Goal: Transaction & Acquisition: Book appointment/travel/reservation

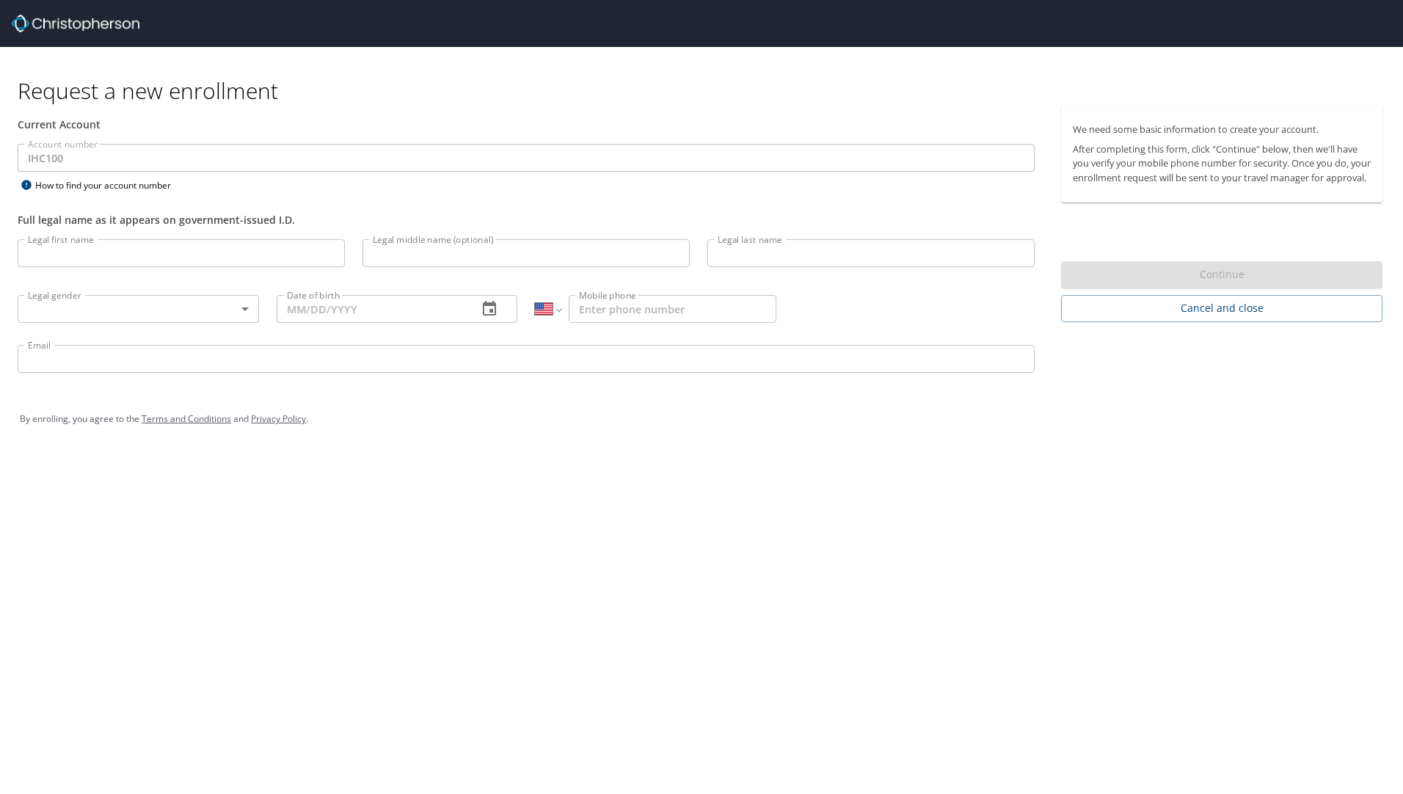
select select "US"
click at [197, 254] on input "Legal first name" at bounding box center [181, 253] width 327 height 28
type input "[PERSON_NAME]"
type input "Butler"
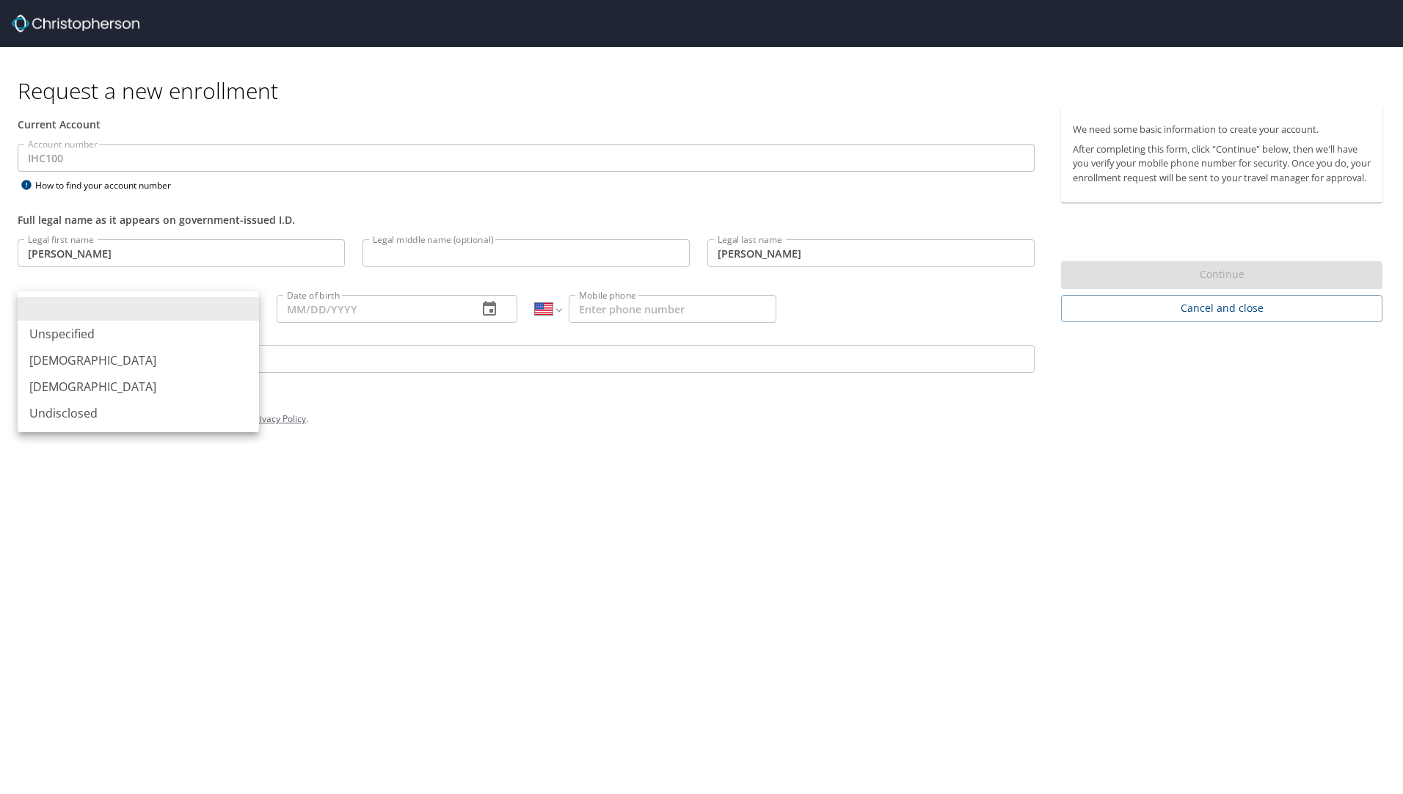
click at [242, 309] on body "Request a new enrollment Current Account Account number IHC100 Account number H…" at bounding box center [701, 397] width 1403 height 794
click at [64, 385] on li "Female" at bounding box center [138, 387] width 241 height 26
type input "Female"
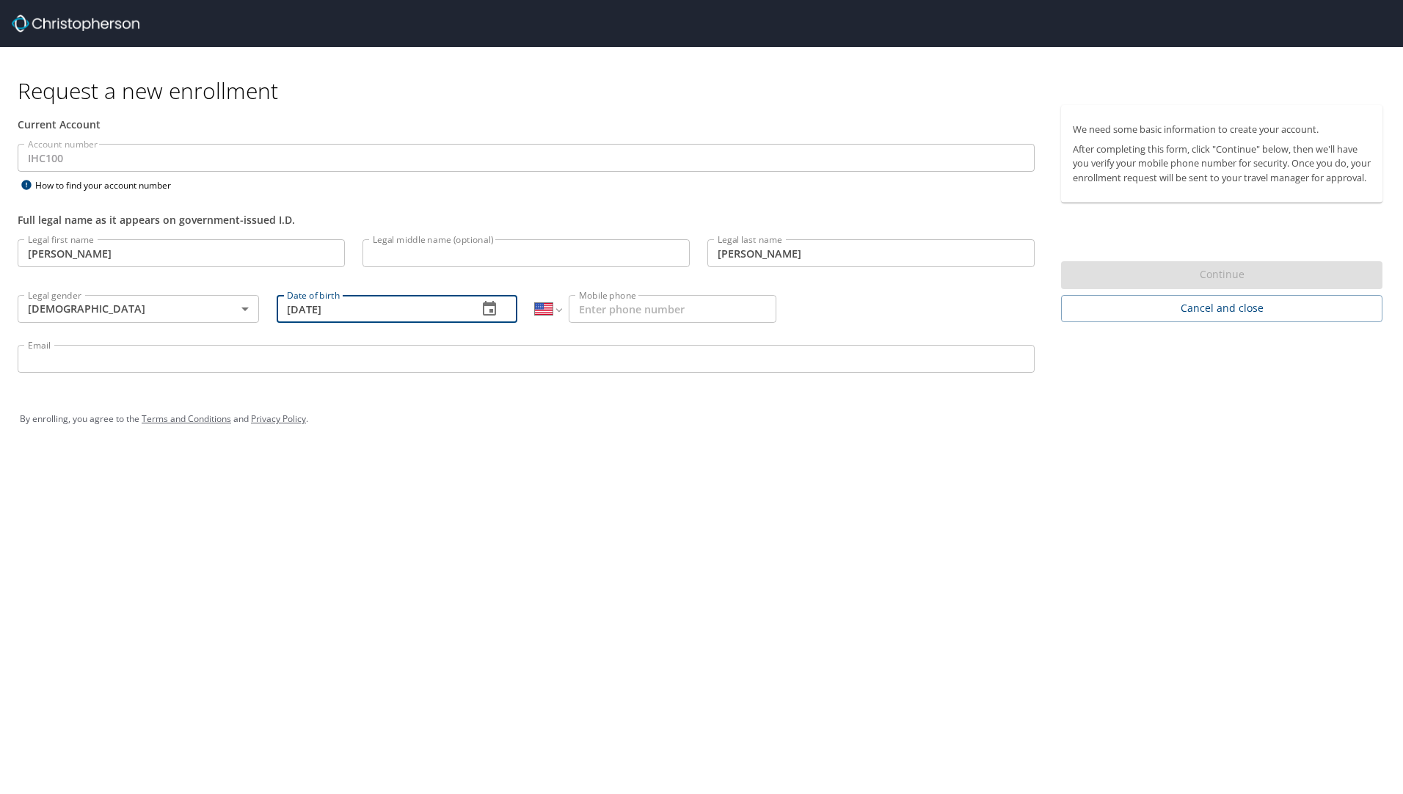
type input "05/26/1965"
click at [665, 305] on input "Mobile phone" at bounding box center [673, 309] width 208 height 28
type input "(435) 467-5298"
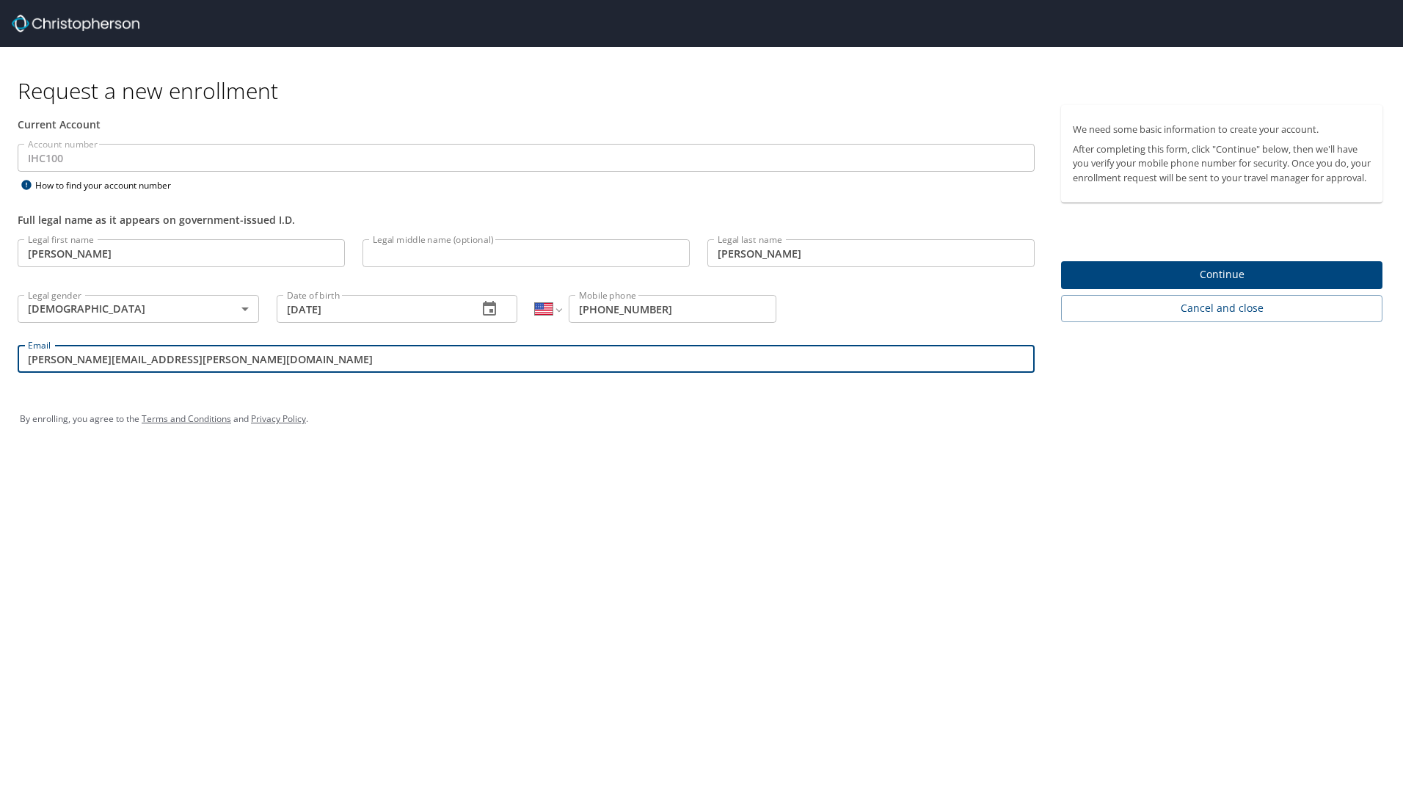
type input "kristen.butler@imail.org"
click at [1229, 283] on span "Continue" at bounding box center [1222, 275] width 298 height 18
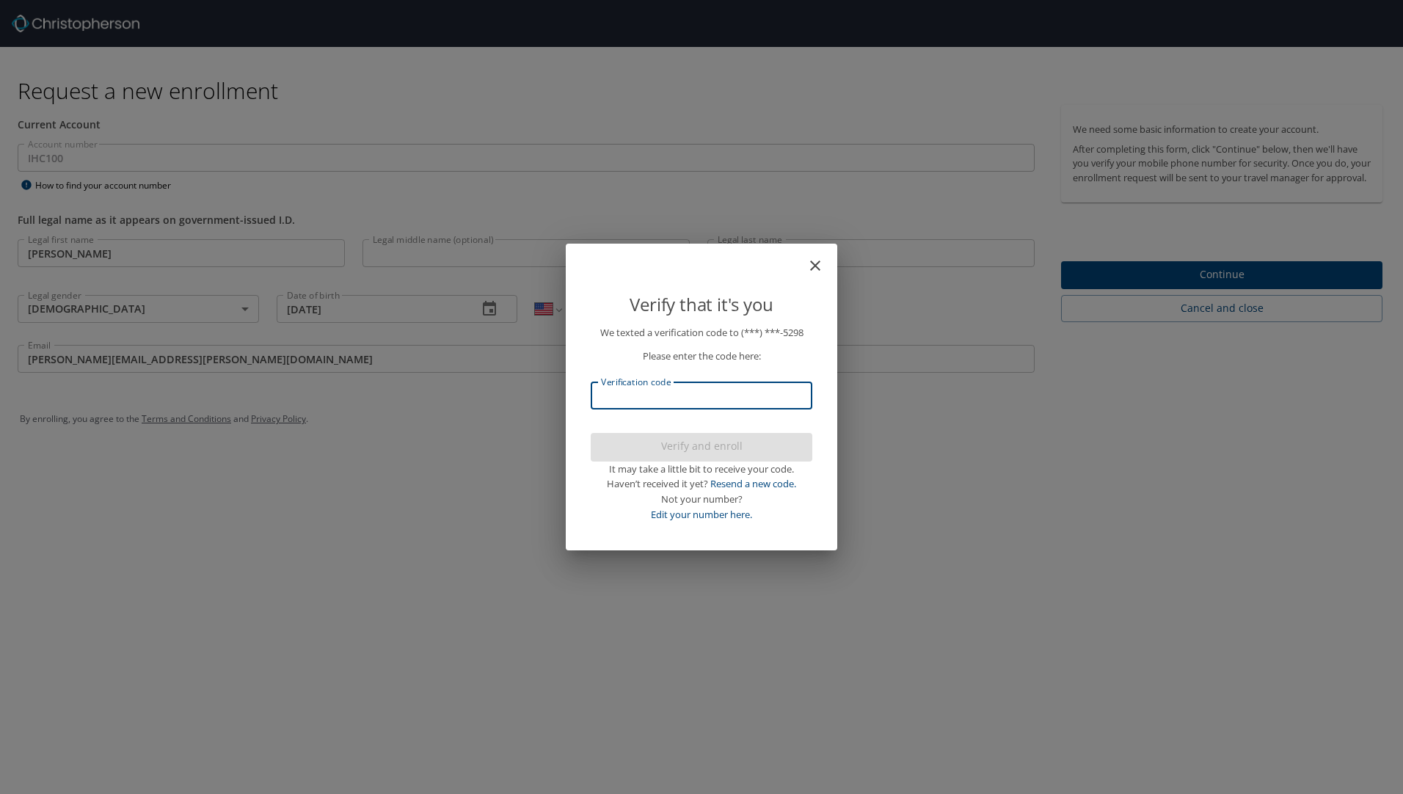
click at [728, 396] on input "Verification code" at bounding box center [702, 396] width 222 height 28
type input "357803"
click at [691, 451] on span "Verify and enroll" at bounding box center [702, 446] width 198 height 18
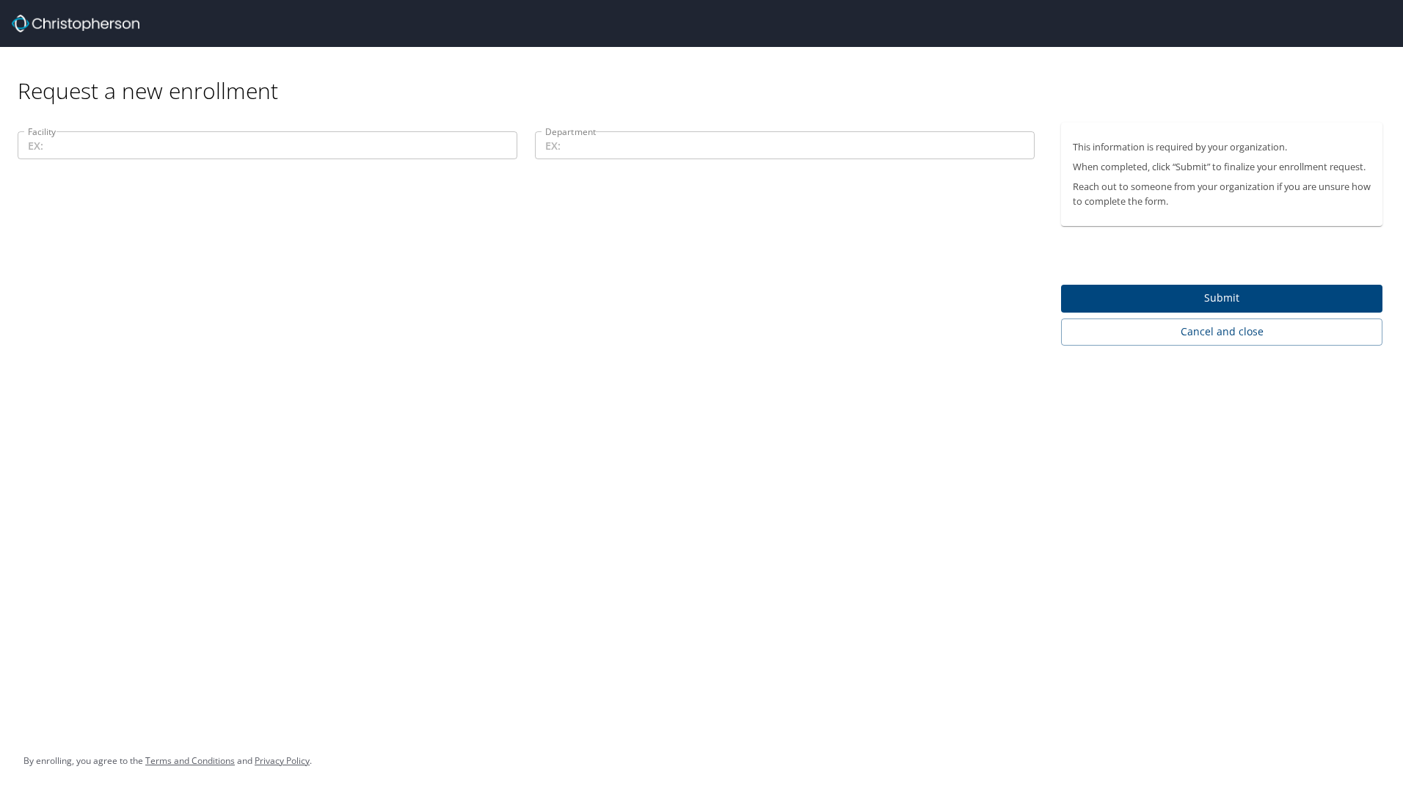
click at [301, 144] on input "Facility" at bounding box center [268, 145] width 500 height 28
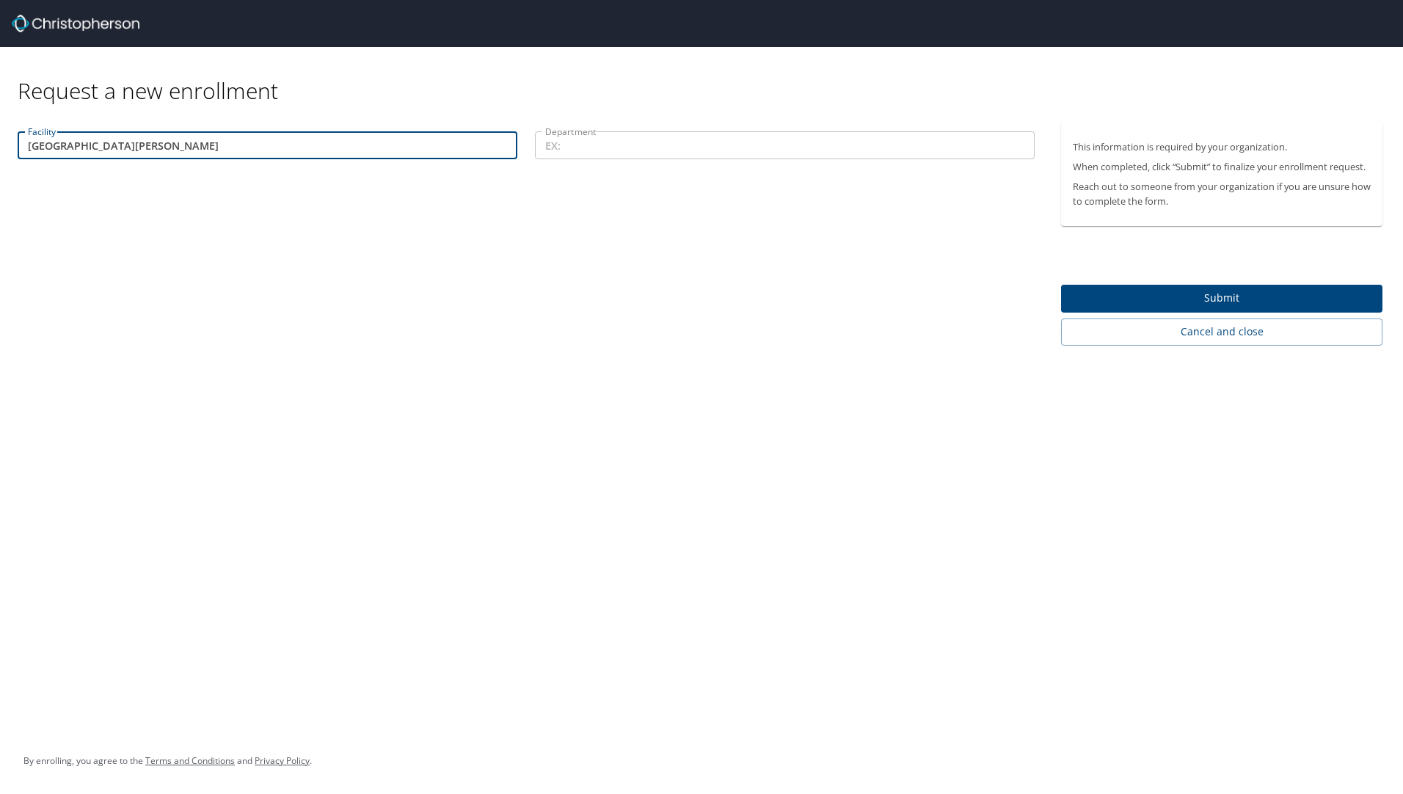
type input "St. George Regional Hospital"
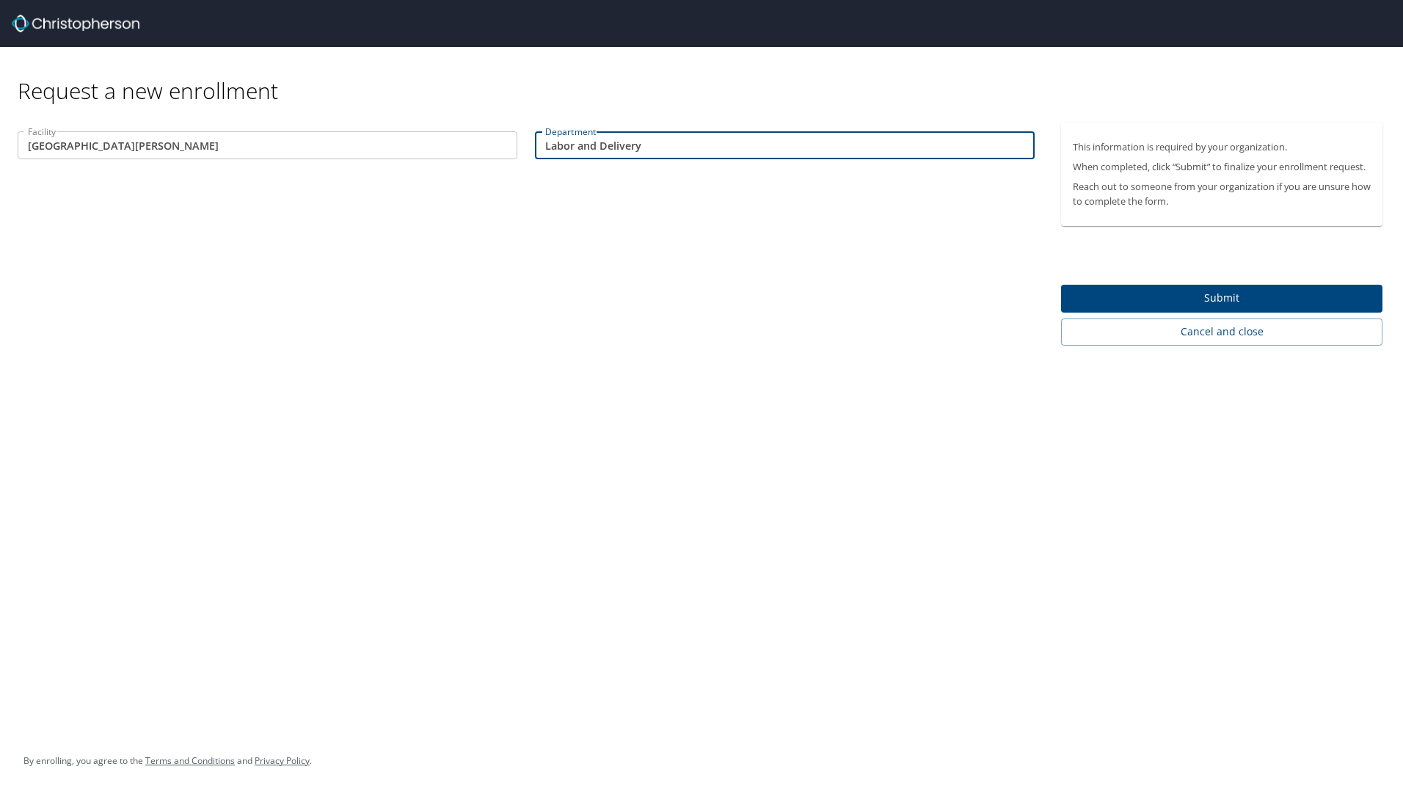
type input "Labor and Delivery"
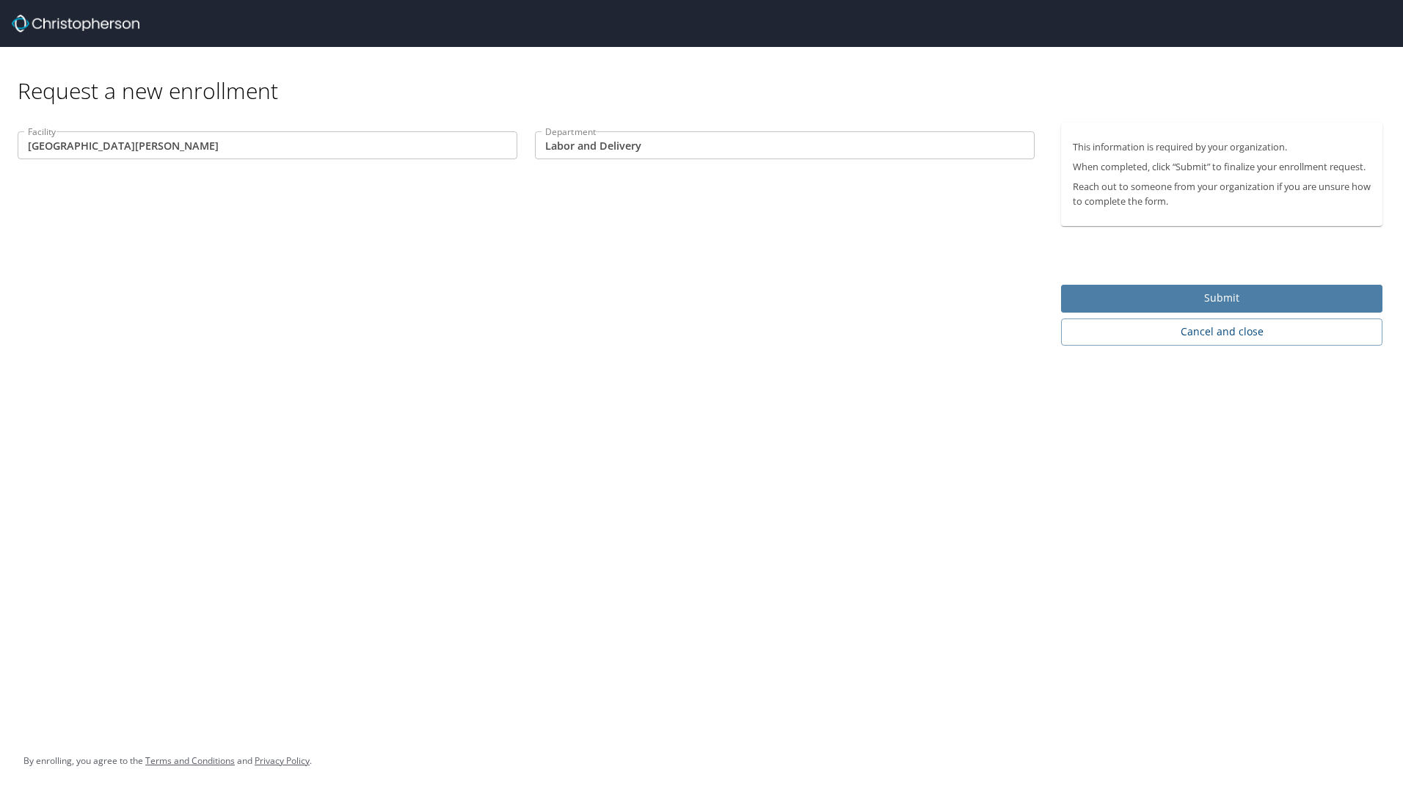
click at [1230, 294] on span "Submit" at bounding box center [1222, 298] width 298 height 18
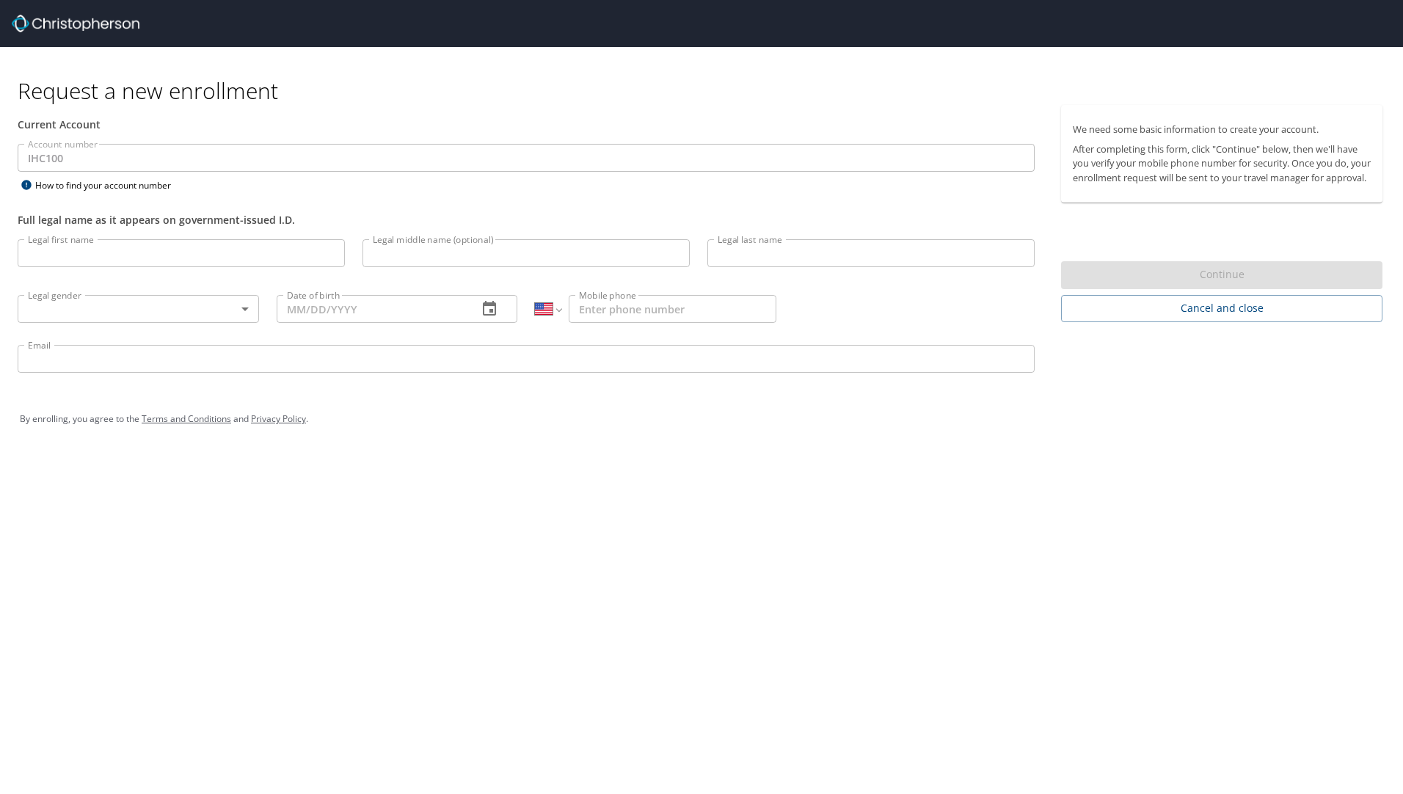
select select "US"
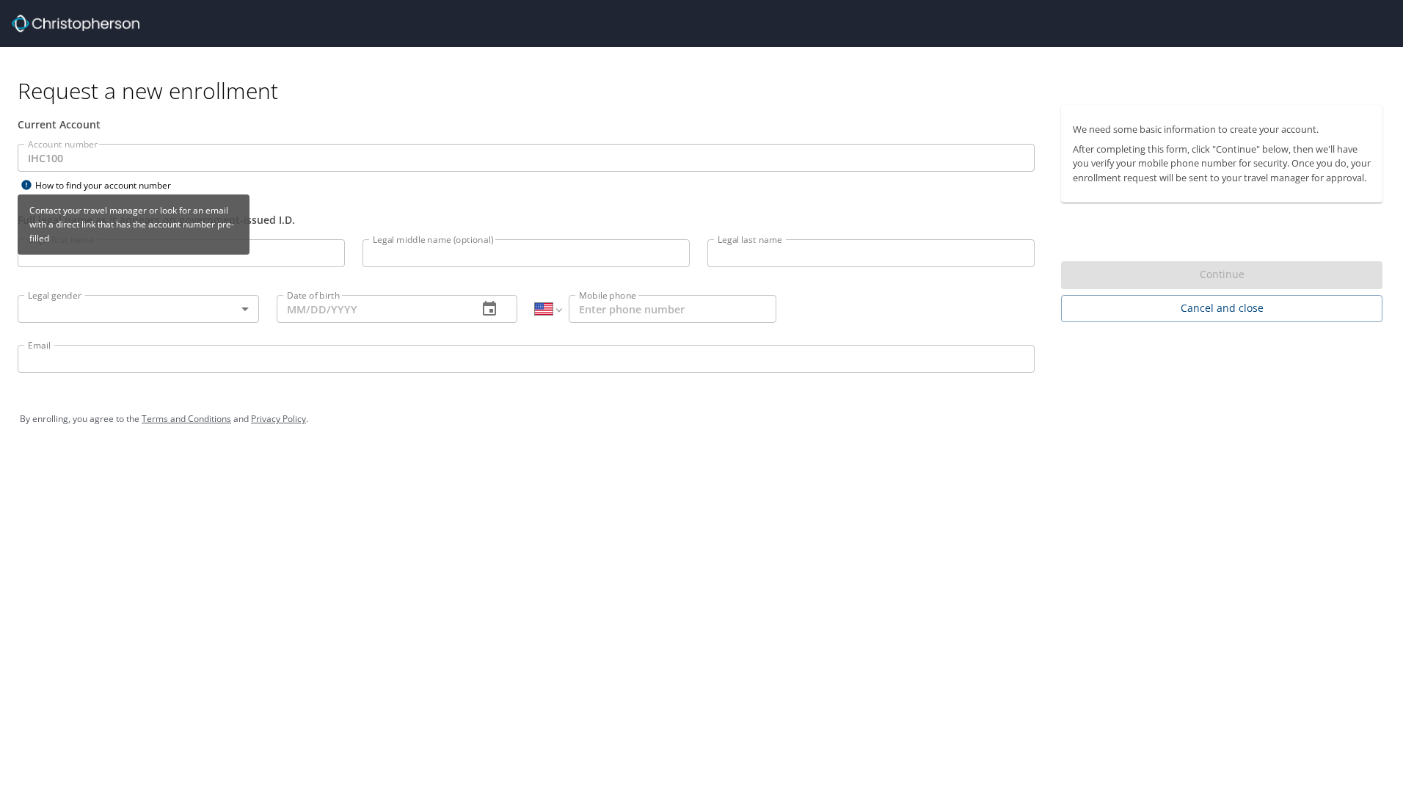
click at [29, 183] on icon at bounding box center [26, 185] width 10 height 10
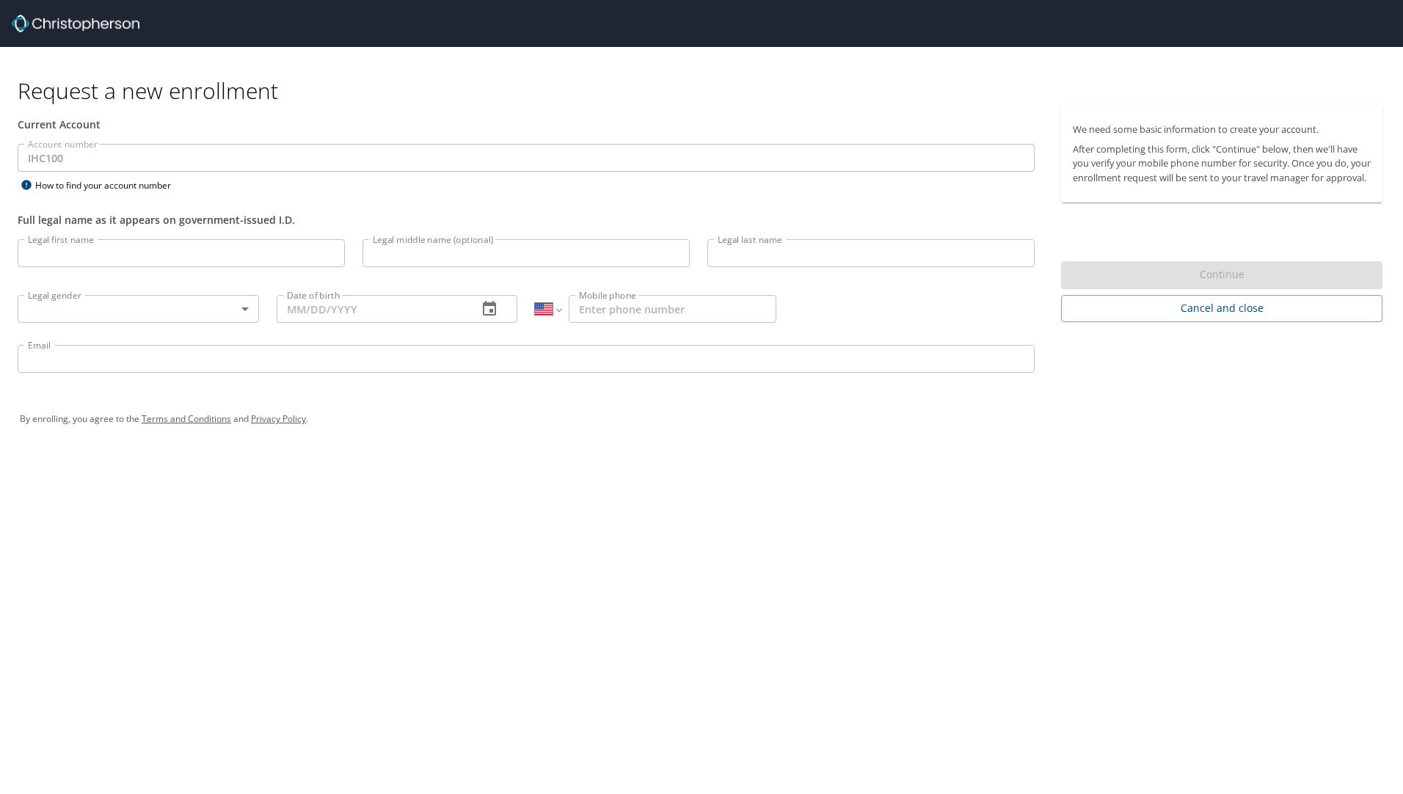
select select "US"
click at [101, 251] on input "Legal first name" at bounding box center [181, 253] width 327 height 28
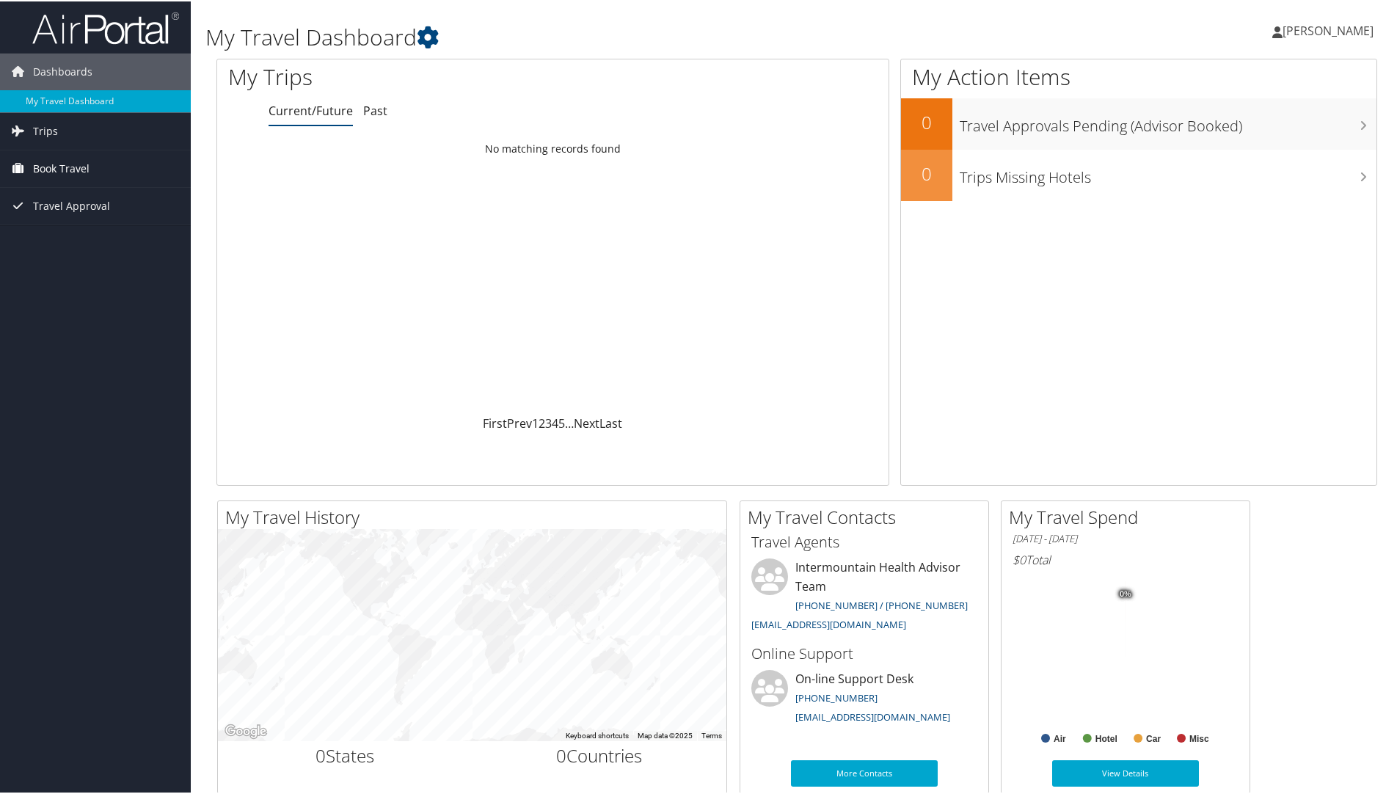
click at [78, 161] on span "Book Travel" at bounding box center [61, 167] width 57 height 37
click at [75, 236] on link "Book/Manage Online Trips" at bounding box center [95, 241] width 191 height 22
click at [44, 239] on link "Book/Manage Online Trips" at bounding box center [95, 241] width 191 height 22
click at [48, 164] on span "Book Travel" at bounding box center [61, 167] width 57 height 37
click at [70, 166] on span "Book Travel" at bounding box center [61, 167] width 57 height 37
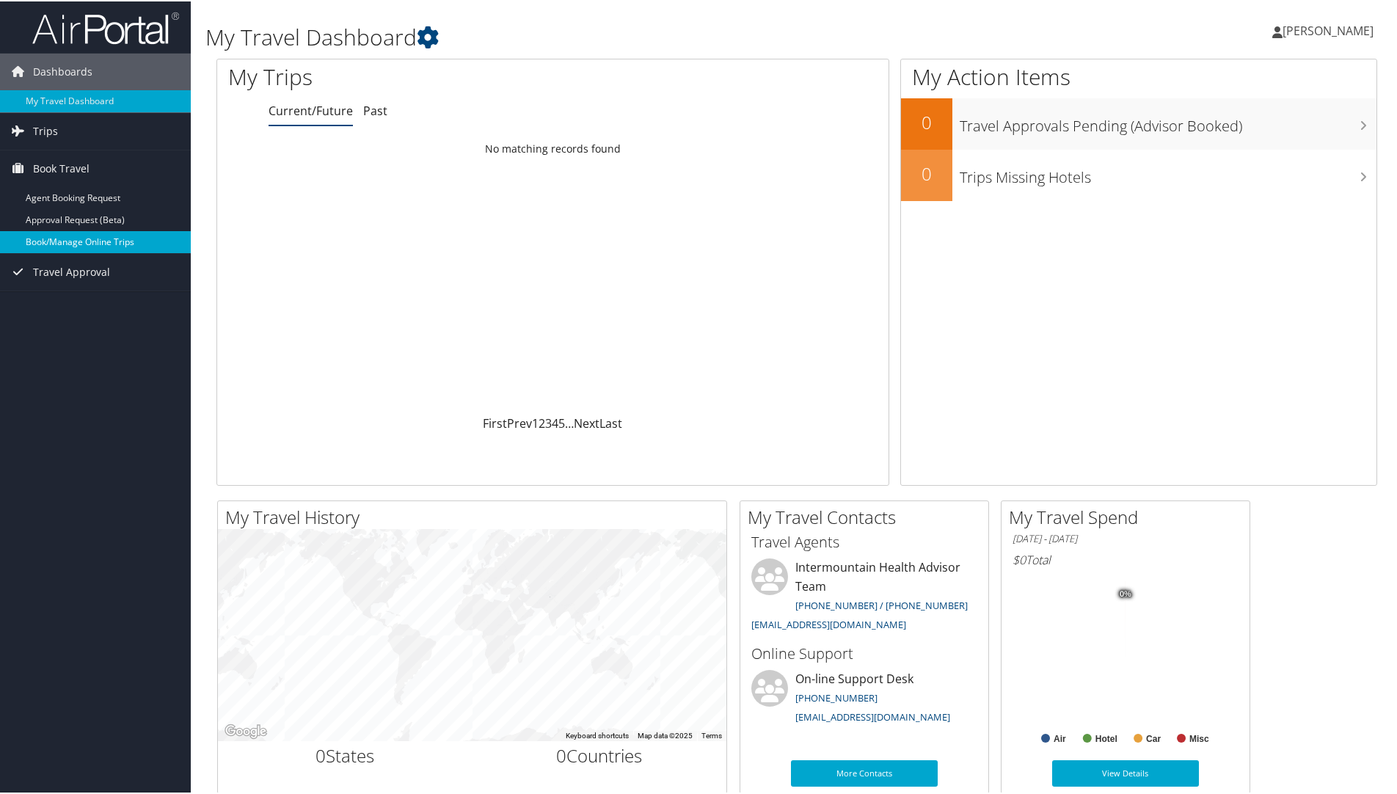
click at [61, 237] on link "Book/Manage Online Trips" at bounding box center [95, 241] width 191 height 22
click at [51, 162] on span "Book Travel" at bounding box center [61, 167] width 57 height 37
click at [87, 235] on link "Book/Manage Online Trips" at bounding box center [95, 241] width 191 height 22
